Goal: Task Accomplishment & Management: Manage account settings

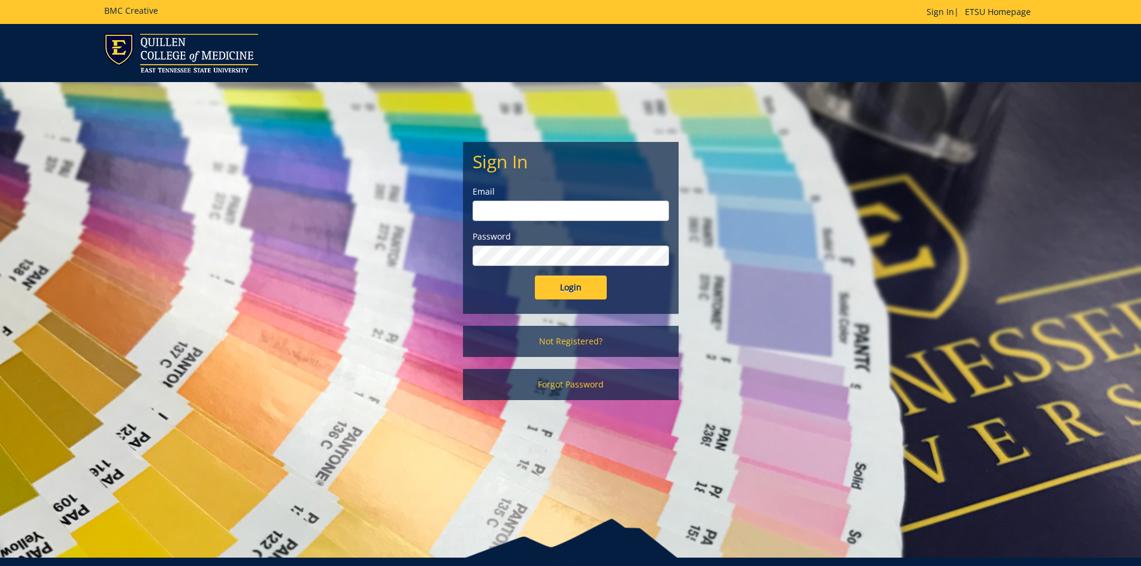
type input "[EMAIL_ADDRESS][DOMAIN_NAME]"
click at [568, 292] on input "Login" at bounding box center [571, 287] width 72 height 24
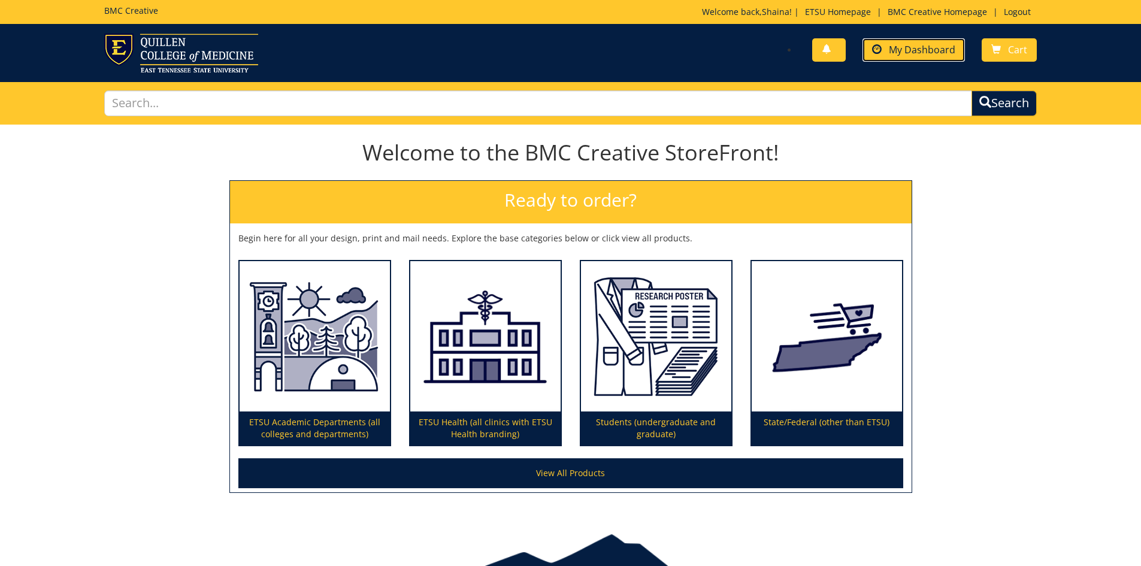
click at [921, 47] on span "My Dashboard" at bounding box center [922, 49] width 66 height 13
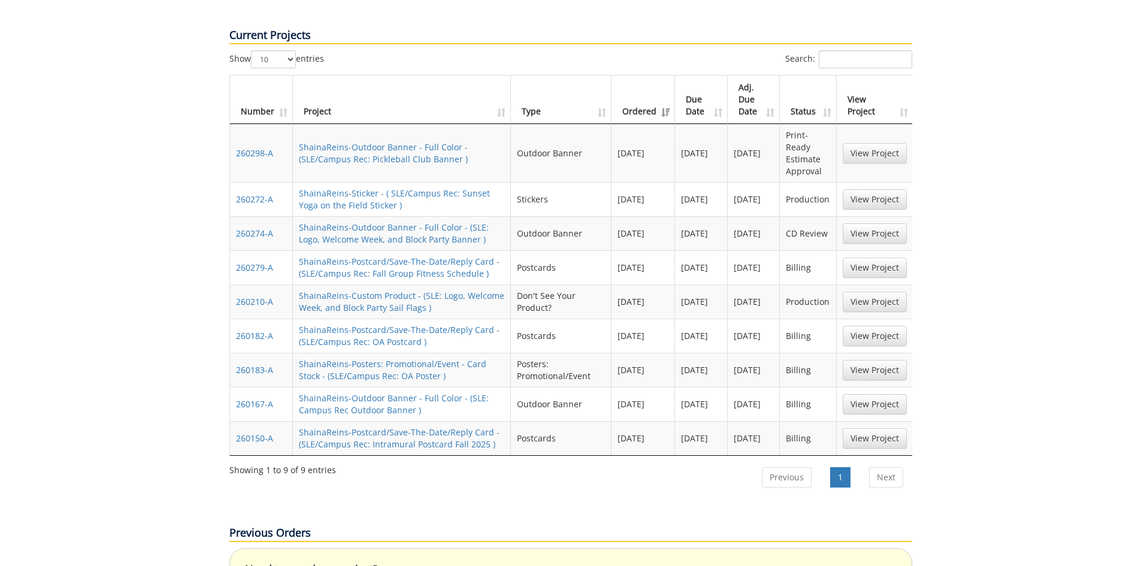
scroll to position [539, 0]
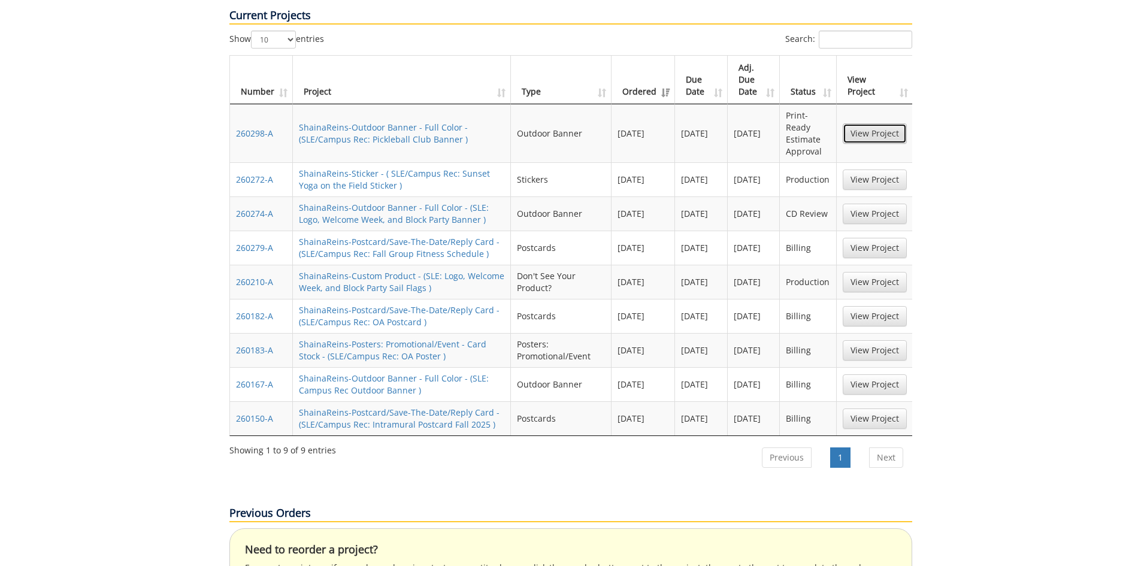
click at [878, 123] on link "View Project" at bounding box center [874, 133] width 64 height 20
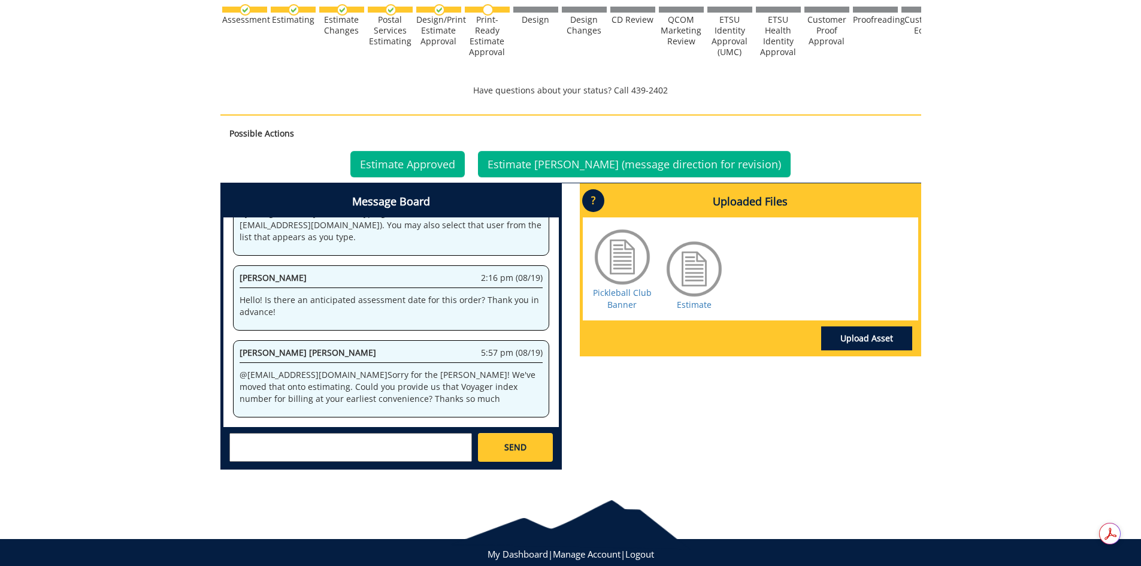
scroll to position [419, 0]
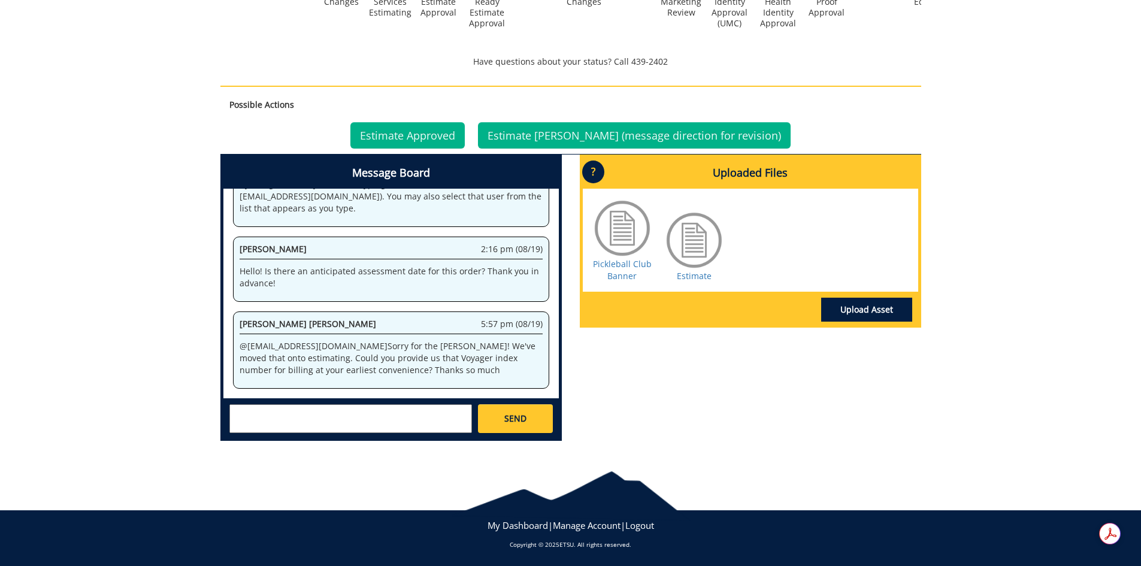
click at [371, 426] on textarea at bounding box center [350, 418] width 243 height 29
type textarea "10-263"
drag, startPoint x: 265, startPoint y: 412, endPoint x: 187, endPoint y: 410, distance: 78.5
click at [188, 408] on div "260298-A ShainaReins-Outdoor Banner - Full Color [SLE/Campus Rec: Pickleball Cl…" at bounding box center [570, 77] width 1141 height 745
type textarea "No worries! 10-26300-200100-120-400-999-999-999-999-99"
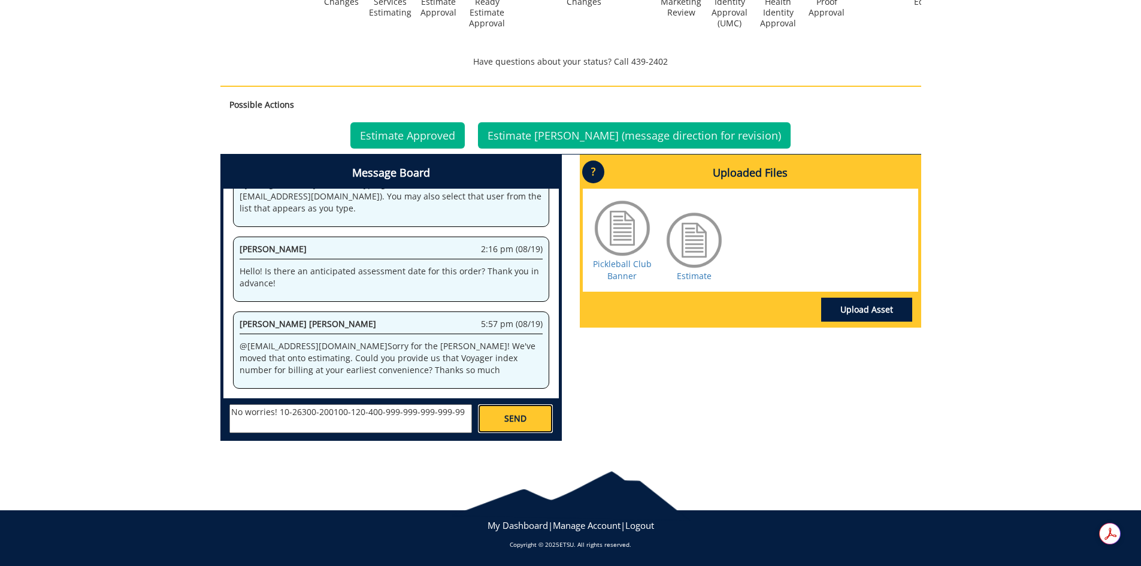
click at [525, 423] on span "SEND" at bounding box center [515, 419] width 22 height 12
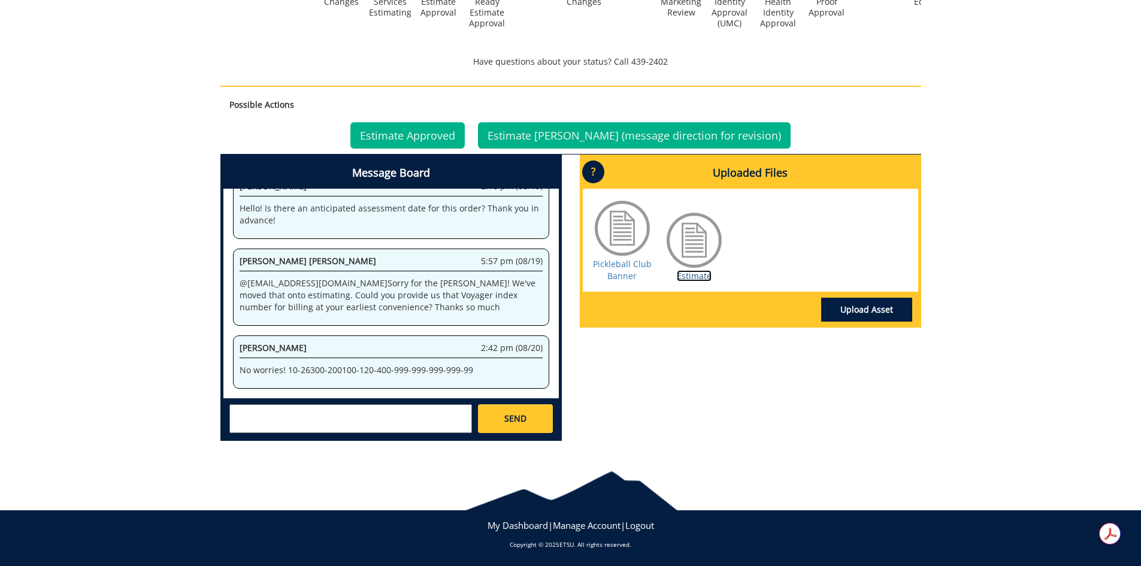
click at [695, 274] on link "Estimate" at bounding box center [694, 275] width 35 height 11
click at [431, 128] on link "Estimate Approved" at bounding box center [407, 135] width 114 height 26
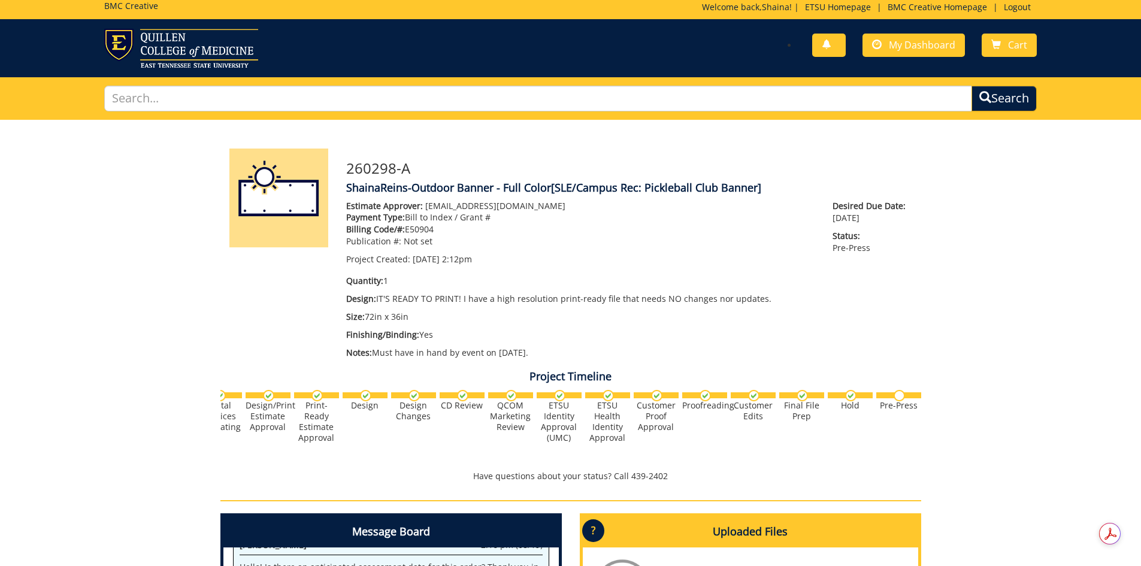
scroll to position [0, 470]
